Goal: Task Accomplishment & Management: Complete application form

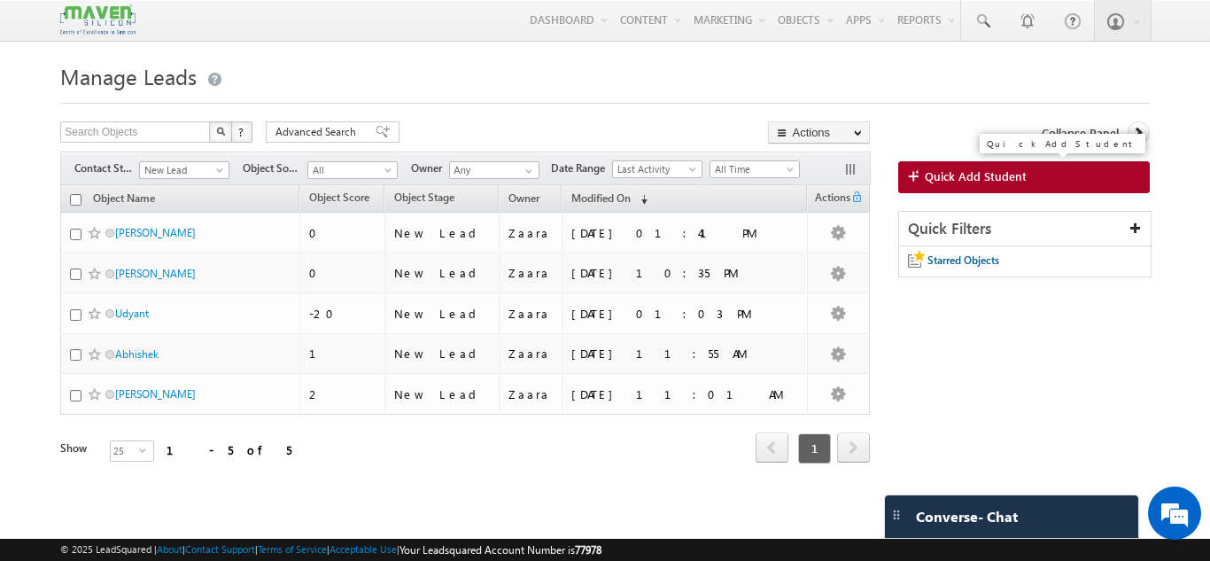
click at [997, 172] on span "Quick Add Student" at bounding box center [976, 176] width 102 height 16
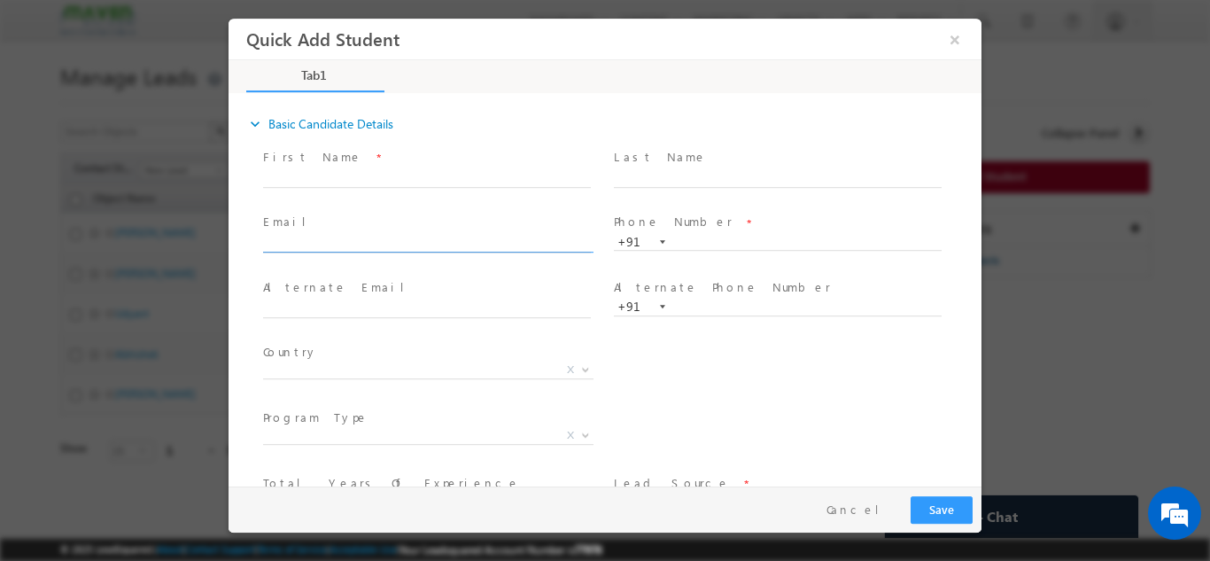
click at [374, 247] on input "text" at bounding box center [427, 244] width 328 height 18
click at [377, 235] on input "[EMAIL_ADDRESS][DOMAIN_NAME]" at bounding box center [427, 244] width 328 height 18
type input "[EMAIL_ADDRESS][DOMAIN_NAME]"
click at [375, 223] on span "Email *" at bounding box center [426, 222] width 327 height 19
click at [687, 241] on input "text" at bounding box center [778, 242] width 328 height 18
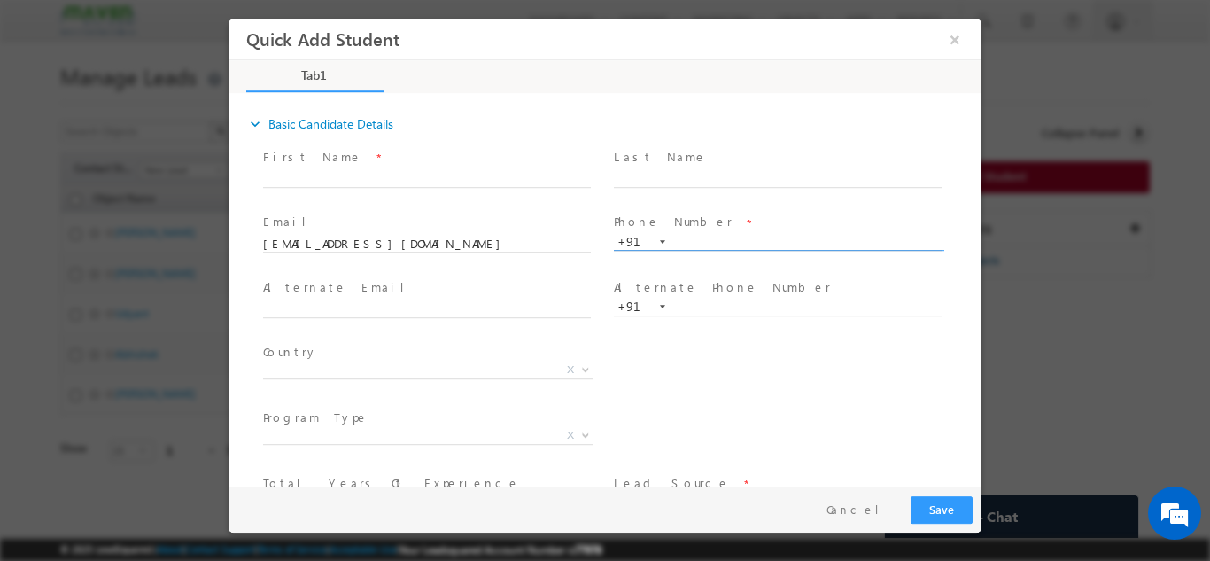
paste input "8143746346"
type input "8143746346"
click at [685, 216] on label "Phone Number" at bounding box center [673, 221] width 119 height 17
click at [350, 181] on input "text" at bounding box center [427, 178] width 328 height 18
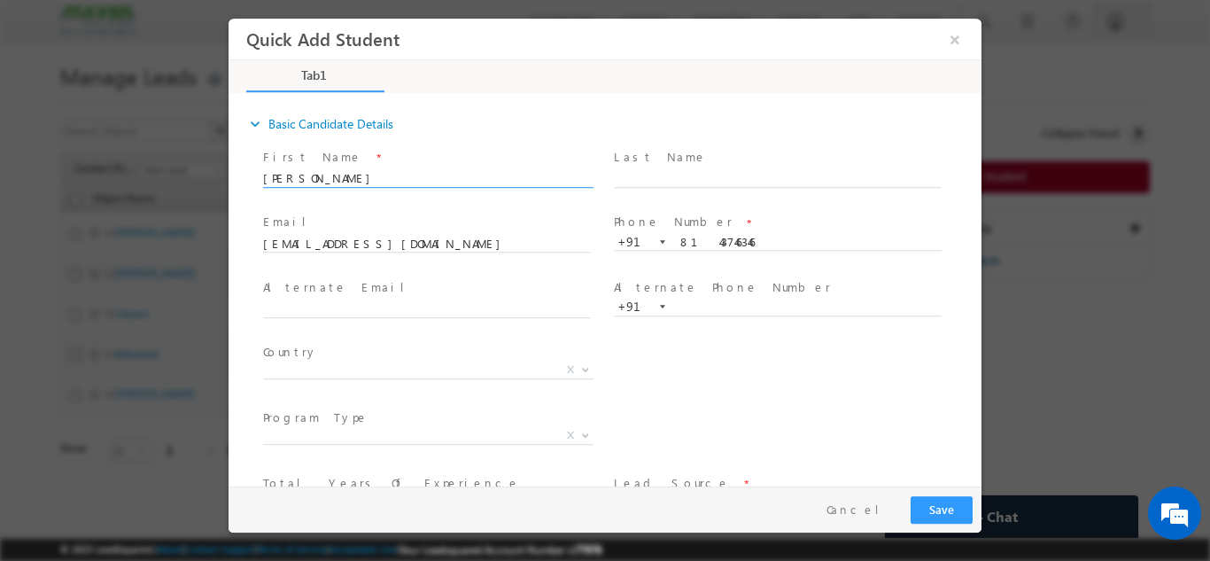
scroll to position [121, 0]
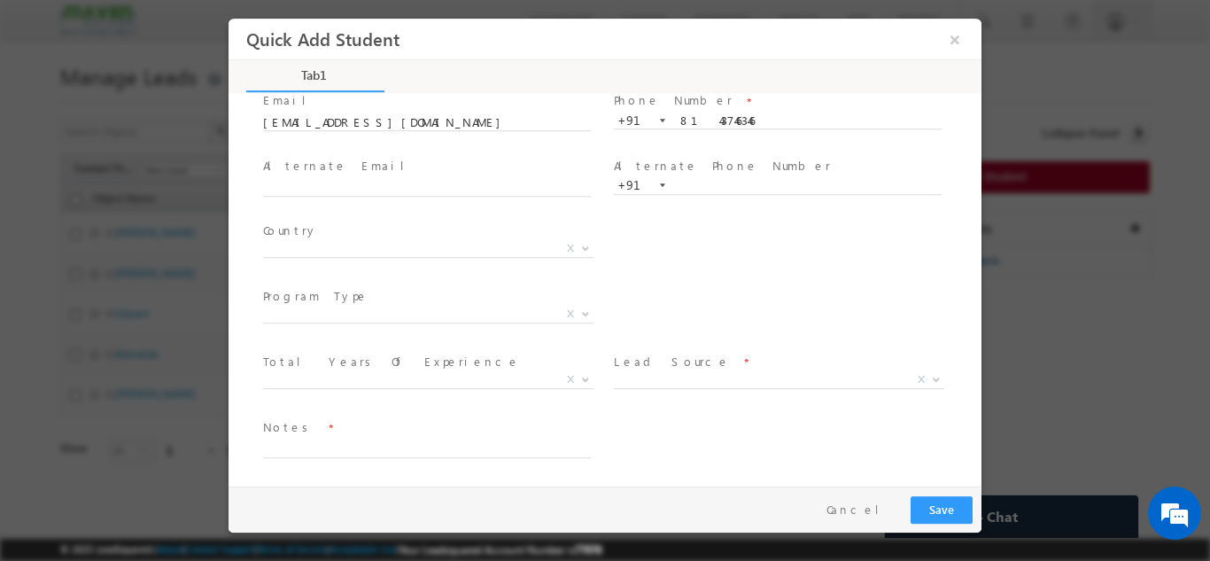
type input "[PERSON_NAME]"
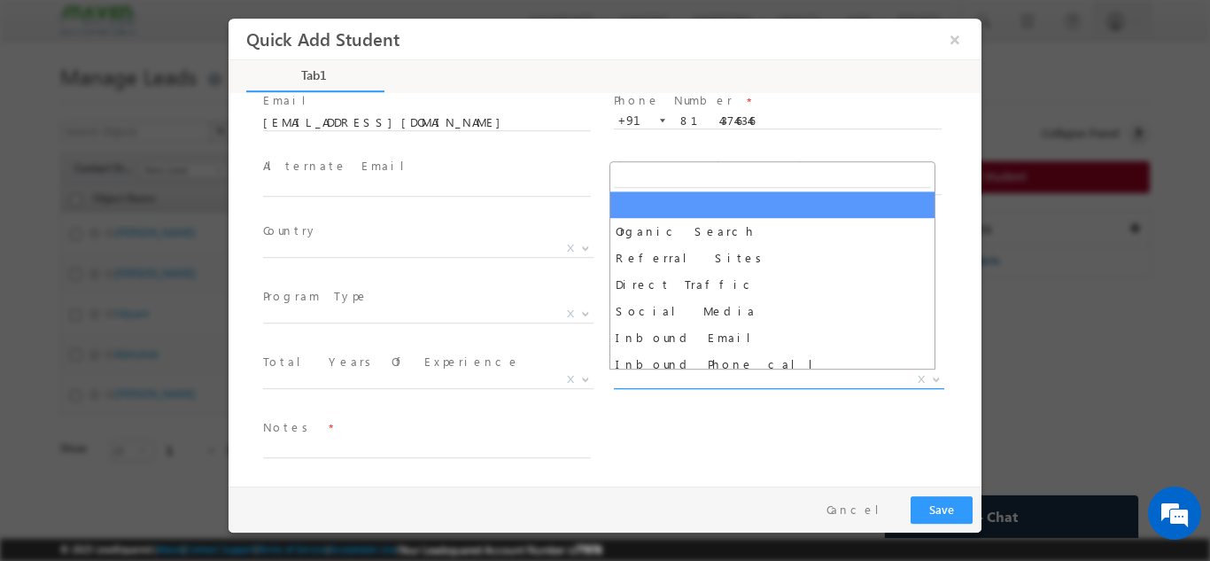
click at [650, 387] on span "Organic Search Referral Sites Direct Traffic Social Media Inbound Email Inbound…" at bounding box center [786, 381] width 344 height 21
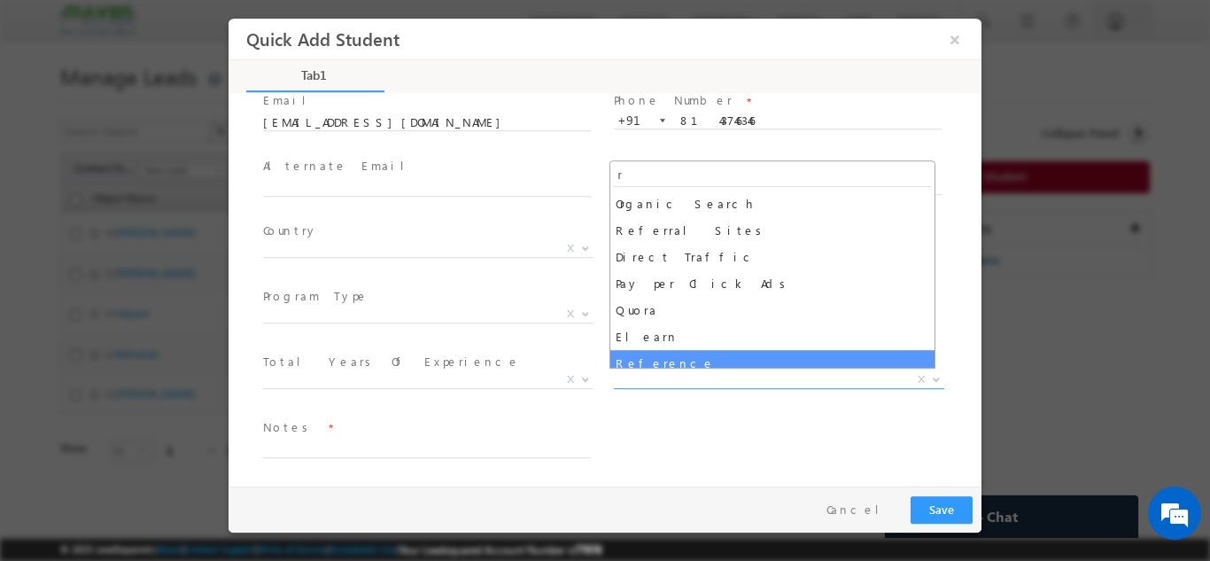
type input "r"
select select "Reference"
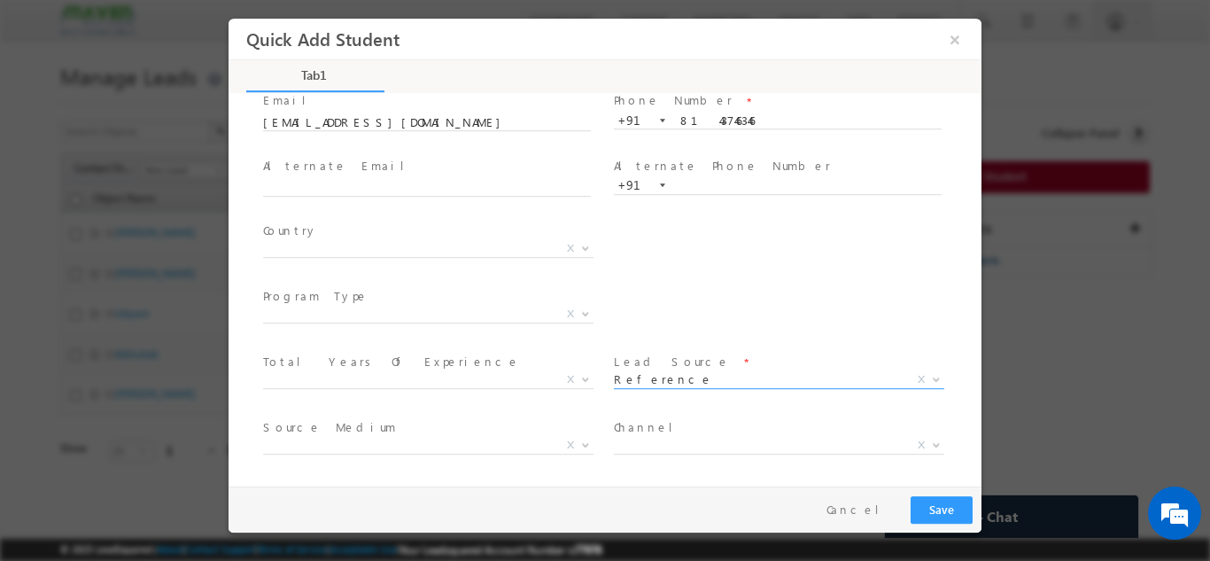
scroll to position [187, 0]
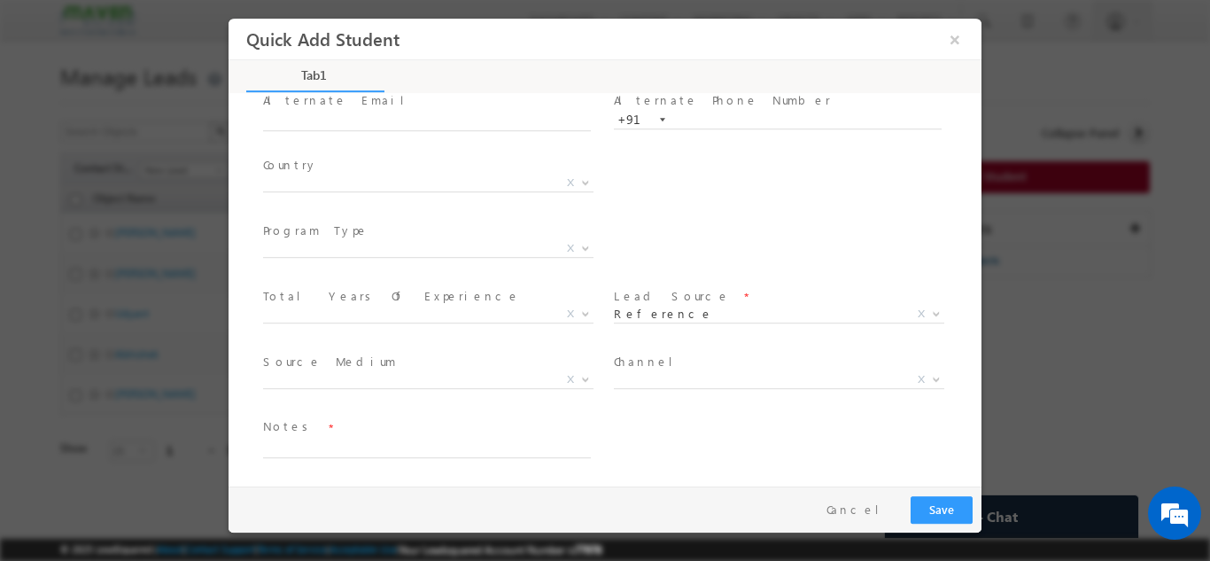
click at [453, 429] on span "Notes *" at bounding box center [426, 426] width 327 height 19
click at [442, 442] on textarea at bounding box center [427, 447] width 328 height 20
type textarea "R"
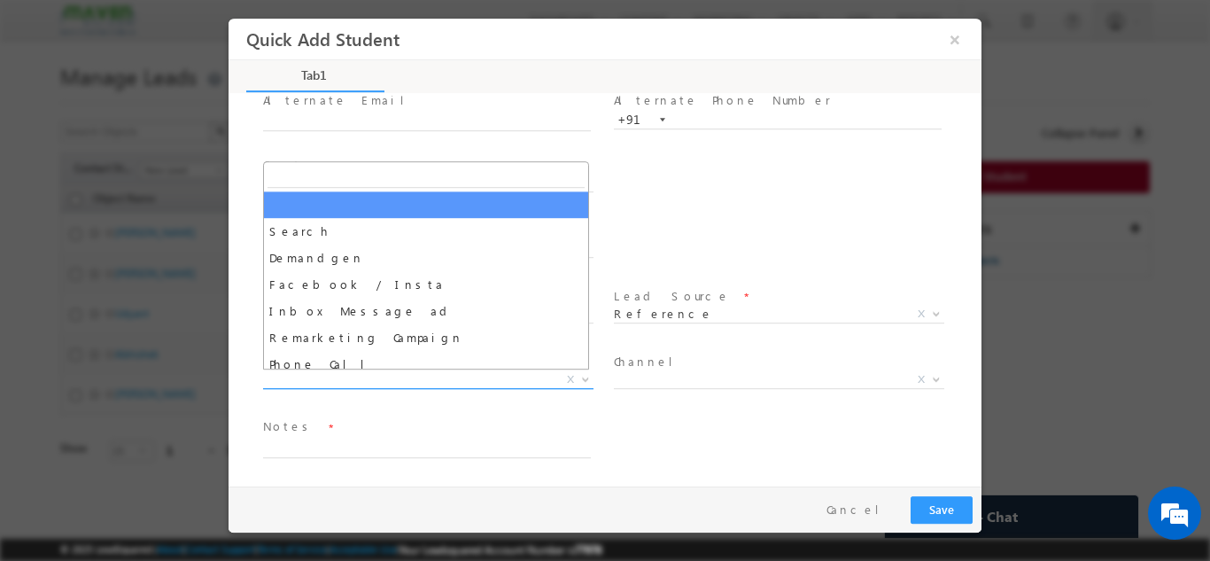
click at [473, 384] on span "X" at bounding box center [428, 379] width 330 height 18
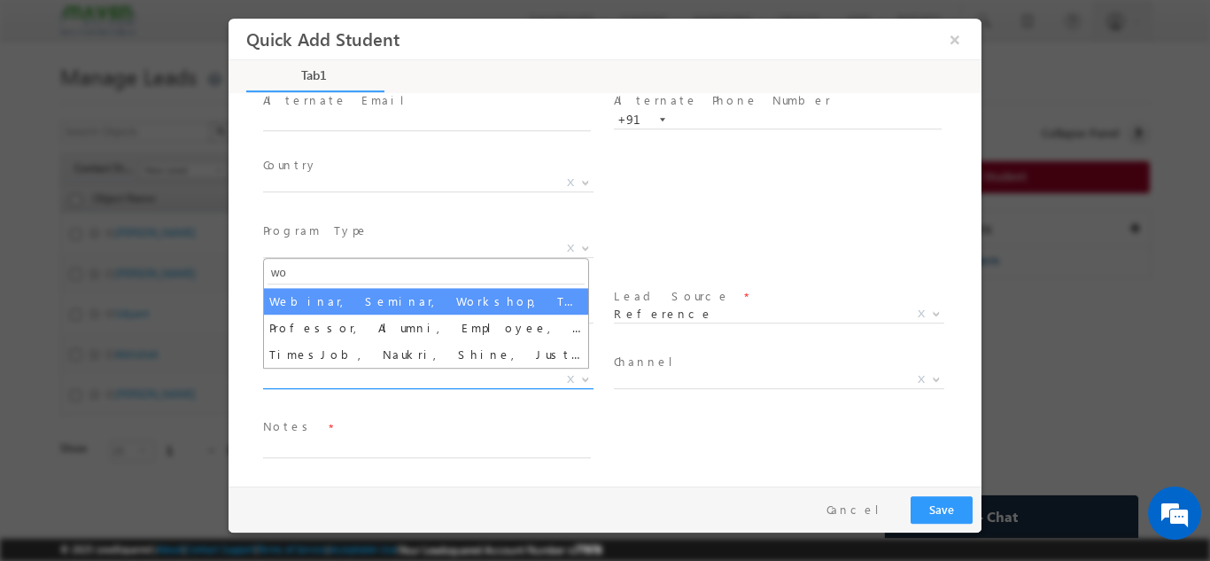
type input "w"
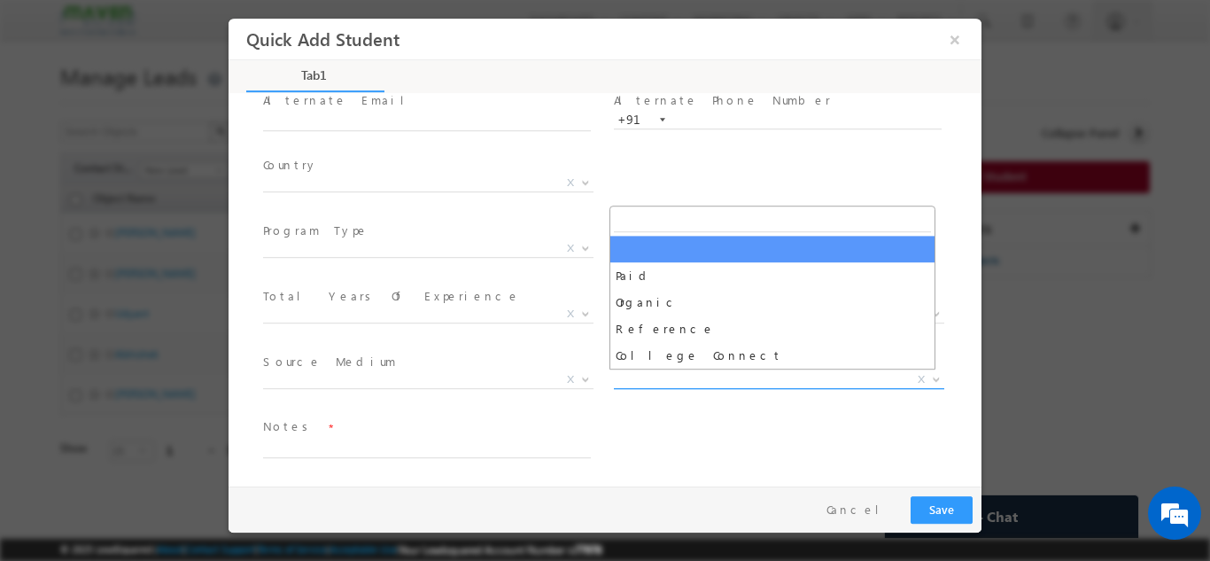
click at [715, 376] on span "X" at bounding box center [779, 379] width 330 height 18
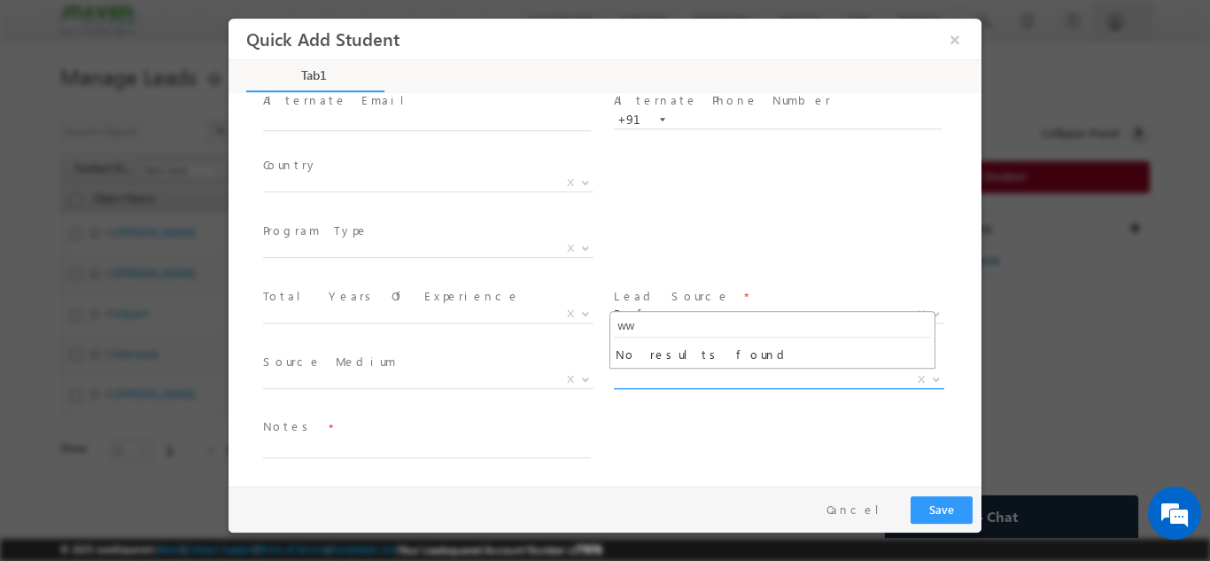
type input "w"
click at [686, 416] on div "Notes *" at bounding box center [621, 447] width 722 height 66
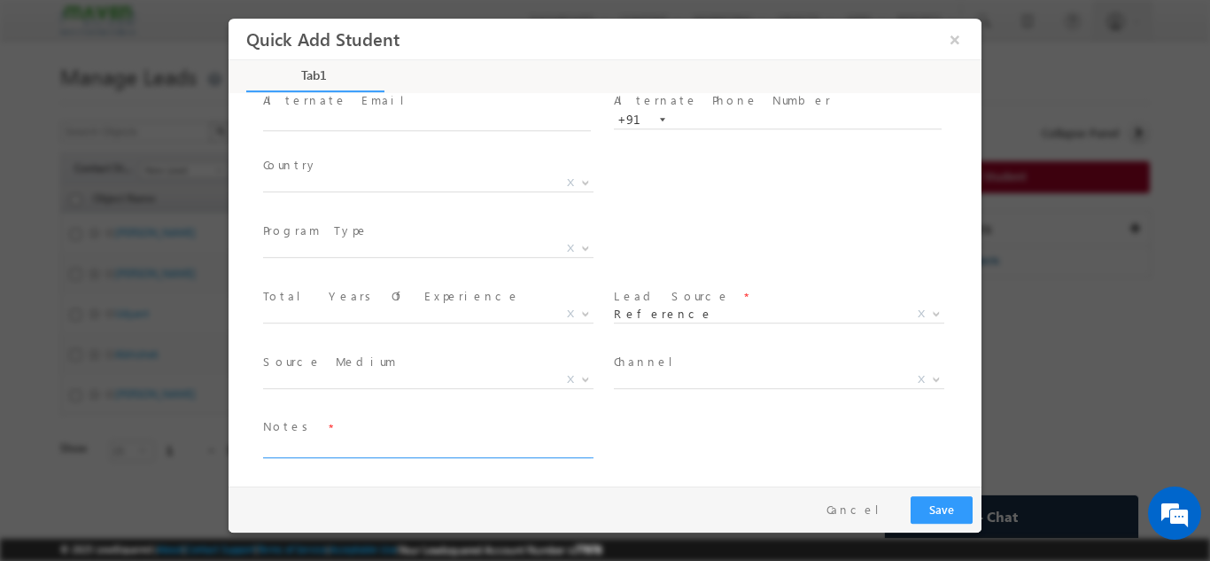
click at [534, 444] on textarea at bounding box center [427, 447] width 328 height 20
type textarea "Reference from Sneha July Batch"
click at [940, 509] on button "Save" at bounding box center [942, 508] width 62 height 27
